Goal: Information Seeking & Learning: Understand process/instructions

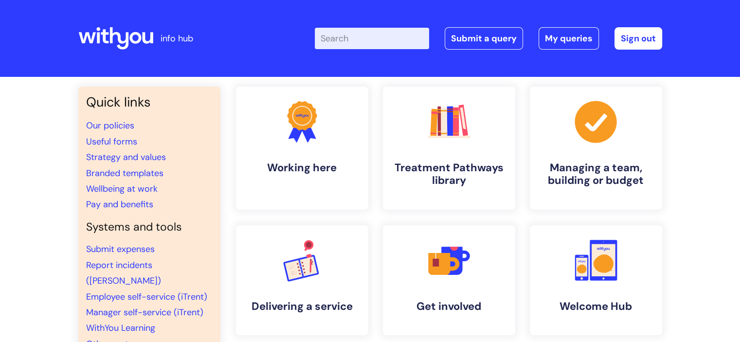
click at [388, 48] on input "Enter your search term here..." at bounding box center [372, 38] width 114 height 21
drag, startPoint x: 739, startPoint y: 0, endPoint x: 368, endPoint y: 30, distance: 372.0
click at [368, 30] on input "Enter your search term here..." at bounding box center [372, 38] width 114 height 21
type input "RAF"
click button "Search" at bounding box center [0, 0] width 0 height 0
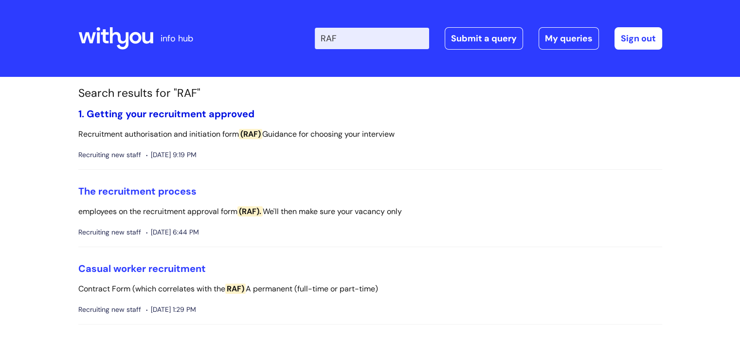
click at [222, 112] on link "1. Getting your recruitment approved" at bounding box center [166, 114] width 176 height 13
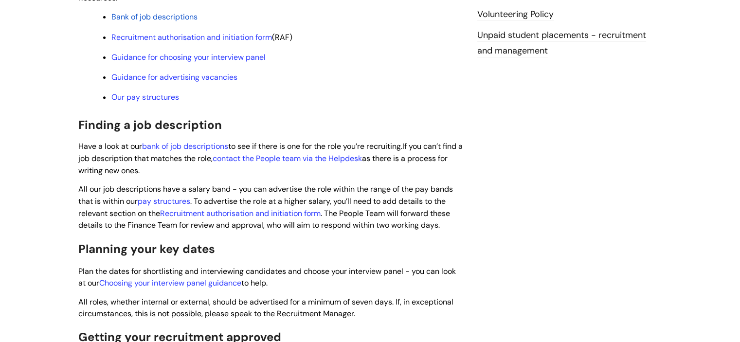
scroll to position [382, 0]
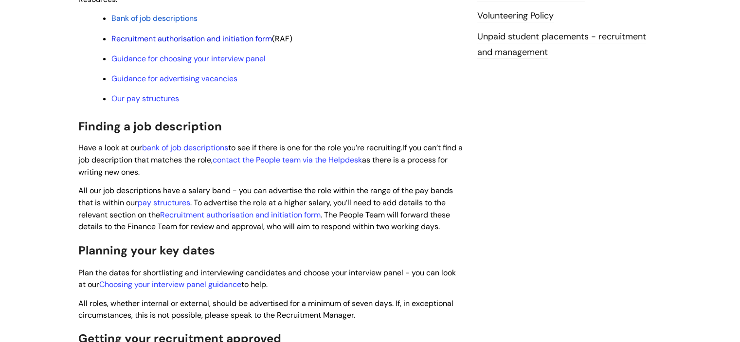
click at [248, 36] on link "Recruitment authorisation and initiation form" at bounding box center [191, 39] width 161 height 10
